Goal: Task Accomplishment & Management: Use online tool/utility

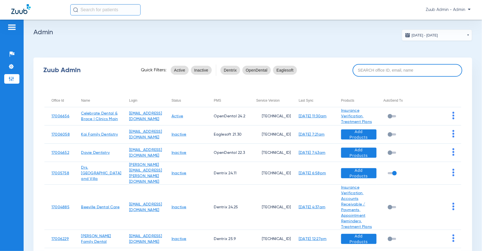
click at [389, 71] on input at bounding box center [407, 70] width 110 height 13
paste input "17005941"
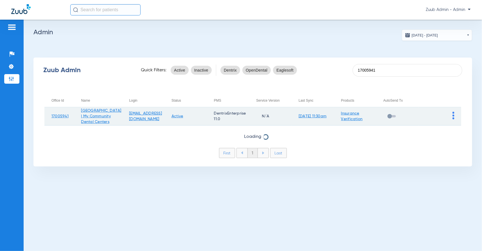
type input "17005941"
click at [454, 114] on img at bounding box center [453, 116] width 2 height 8
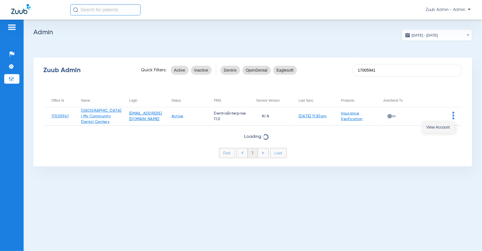
click at [441, 128] on span "View Account" at bounding box center [438, 127] width 24 height 4
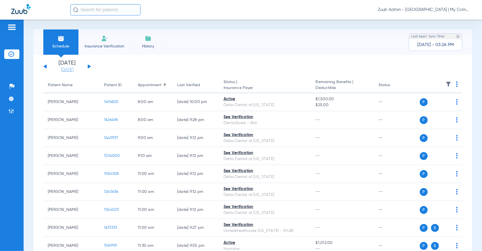
click at [63, 71] on link "[DATE]" at bounding box center [67, 70] width 34 height 6
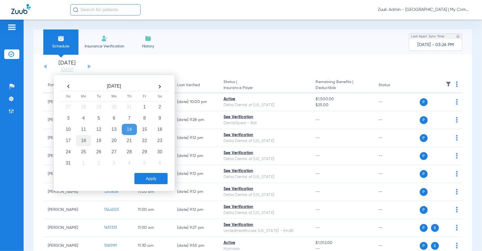
click at [87, 140] on td "18" at bounding box center [83, 140] width 15 height 11
click at [127, 143] on td "21" at bounding box center [129, 140] width 15 height 11
click at [151, 179] on button "Apply" at bounding box center [150, 178] width 33 height 11
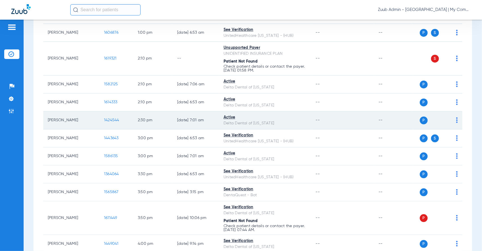
scroll to position [405, 0]
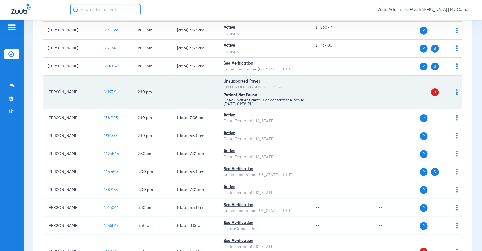
click at [107, 91] on span "1619321" at bounding box center [110, 92] width 13 height 4
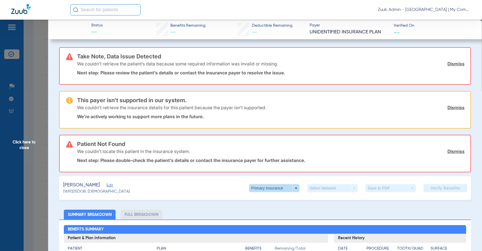
click at [279, 185] on span at bounding box center [274, 188] width 13 height 13
click at [265, 211] on span "Secondary Insurance" at bounding box center [272, 210] width 37 height 4
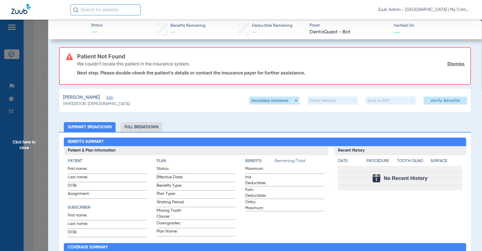
click at [107, 97] on span "Edit" at bounding box center [109, 98] width 5 height 5
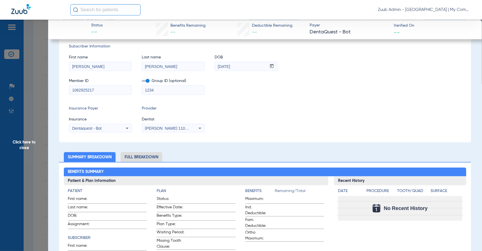
scroll to position [0, 0]
